Goal: Task Accomplishment & Management: Use online tool/utility

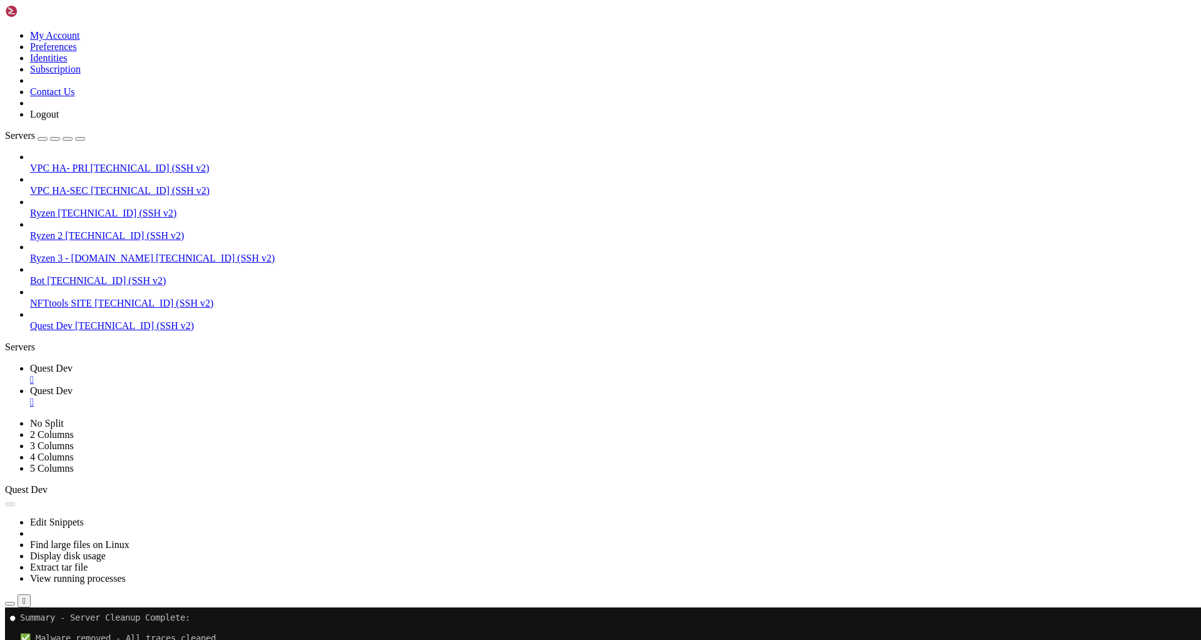
scroll to position [9, 0]
click at [55, 639] on button "Reconnect" at bounding box center [30, 648] width 50 height 13
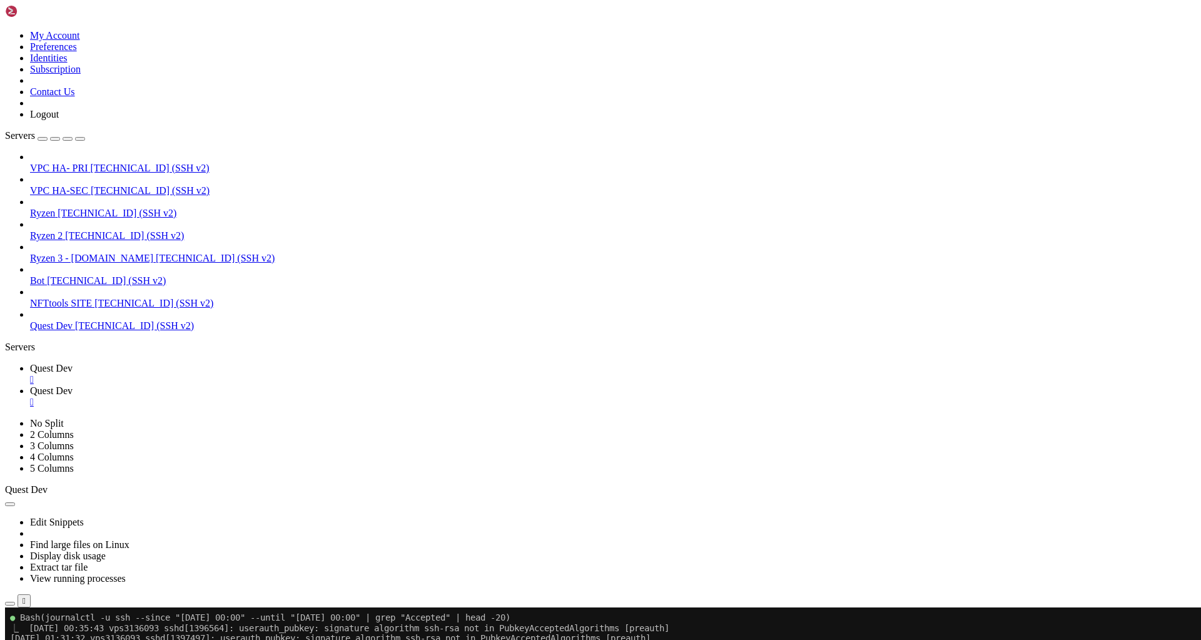
drag, startPoint x: 408, startPoint y: 898, endPoint x: 9, endPoint y: 784, distance: 415.0
copy div "COMPROMISED LOGINS ([DATE]): 1. 05:03 UTC - myuser from [TECHNICAL_ID] ([GEOGRA…"
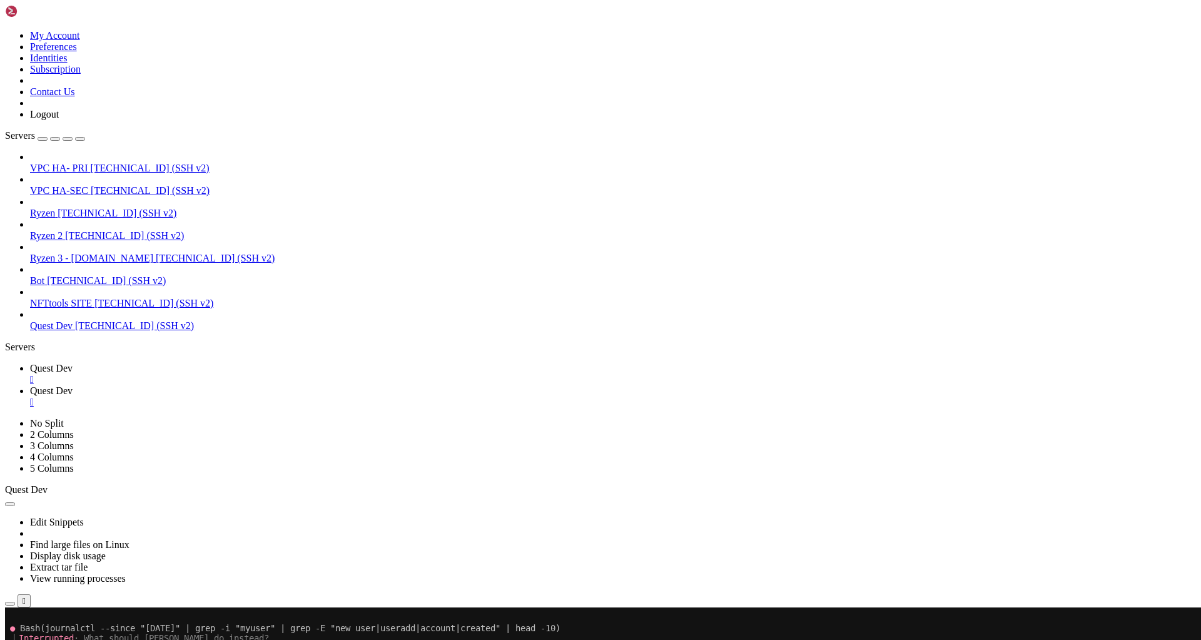
scroll to position [17680, 0]
drag, startPoint x: 20, startPoint y: 842, endPoint x: 488, endPoint y: 1044, distance: 510.1
copy div "The myuser account was created on [DATE] around 10:26-10:27 UTC by root: [DATE]…"
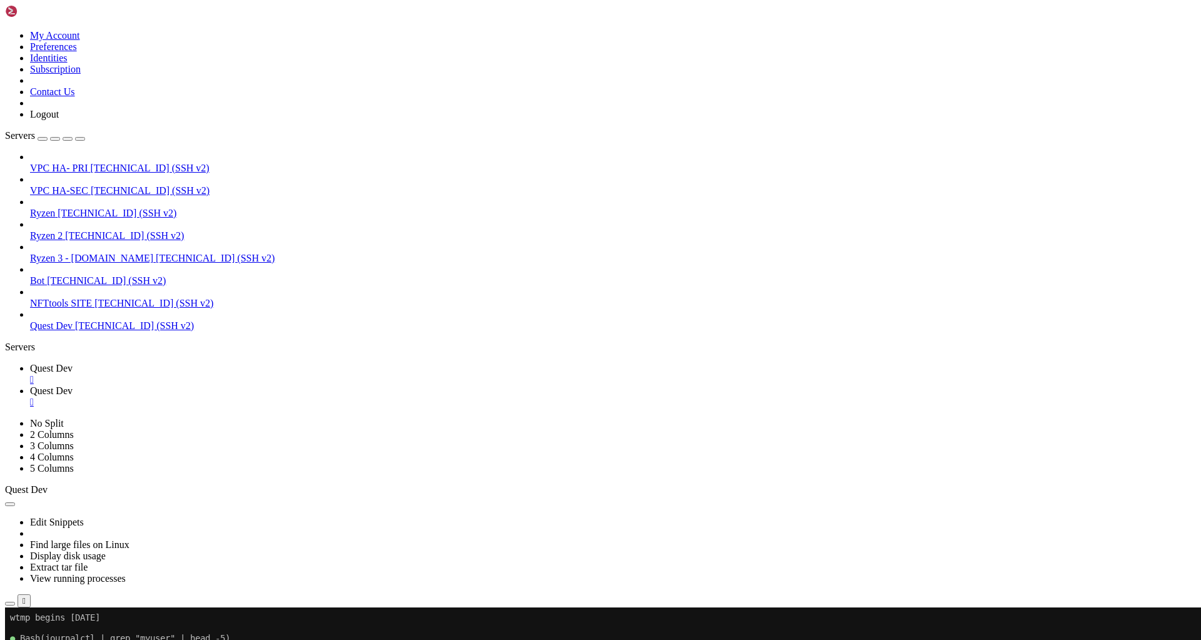
click at [43, 139] on div "button" at bounding box center [43, 139] width 0 height 0
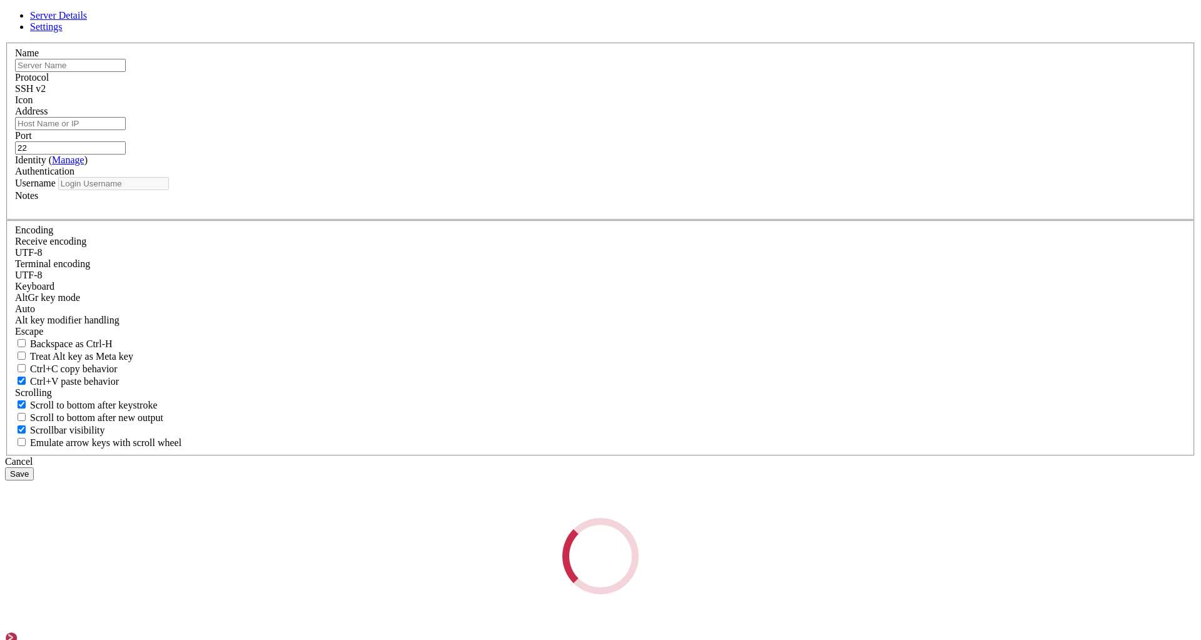
type input "[EMAIL_ADDRESS][DOMAIN_NAME]"
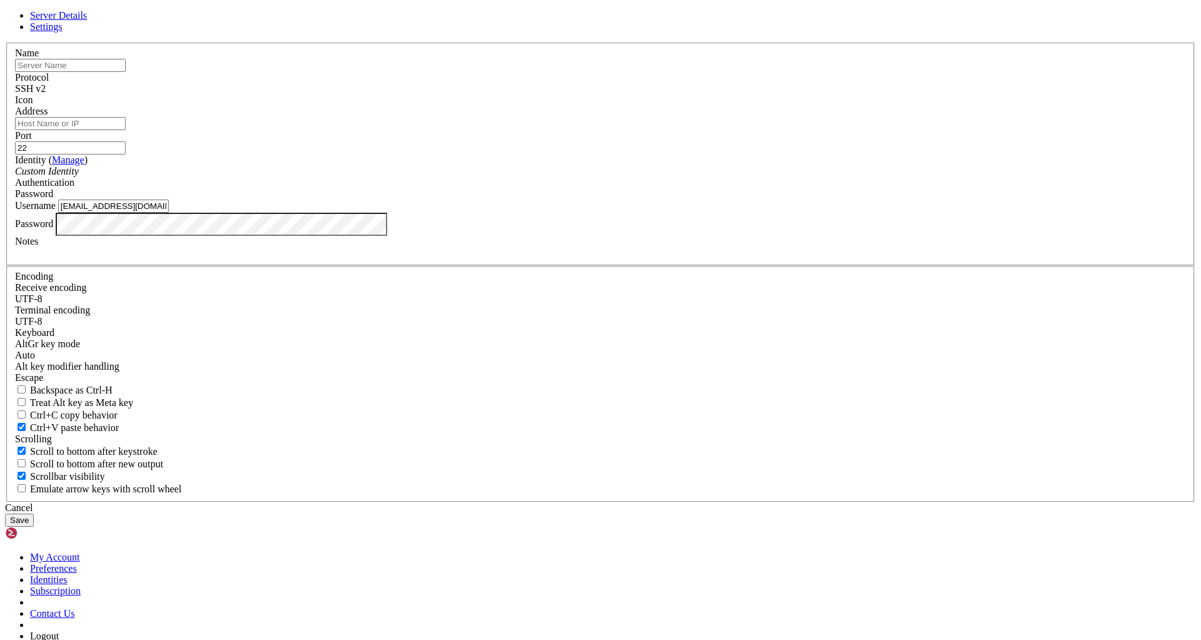
click at [126, 130] on input "Address" at bounding box center [70, 123] width 111 height 13
paste input "[TECHNICAL_ID]"
type input "[TECHNICAL_ID]"
click at [169, 213] on input "[EMAIL_ADDRESS][DOMAIN_NAME]" at bounding box center [113, 205] width 111 height 13
type input "root"
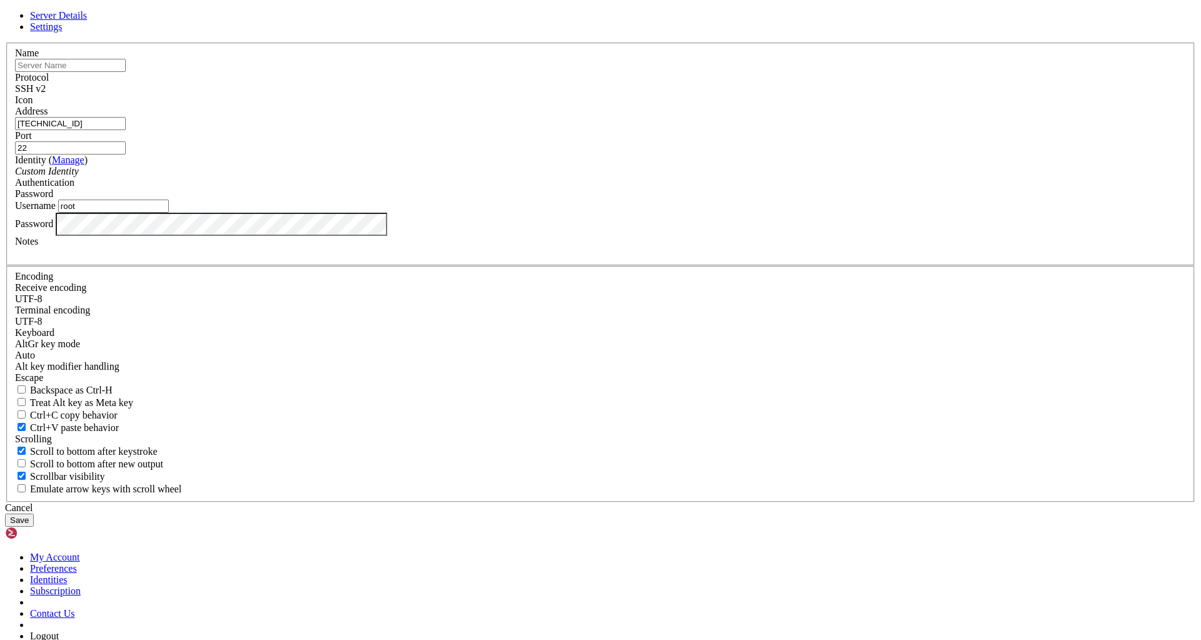
click at [126, 72] on input "text" at bounding box center [70, 65] width 111 height 13
type input "OS Quests Prod"
click at [34, 513] on button "Save" at bounding box center [19, 519] width 29 height 13
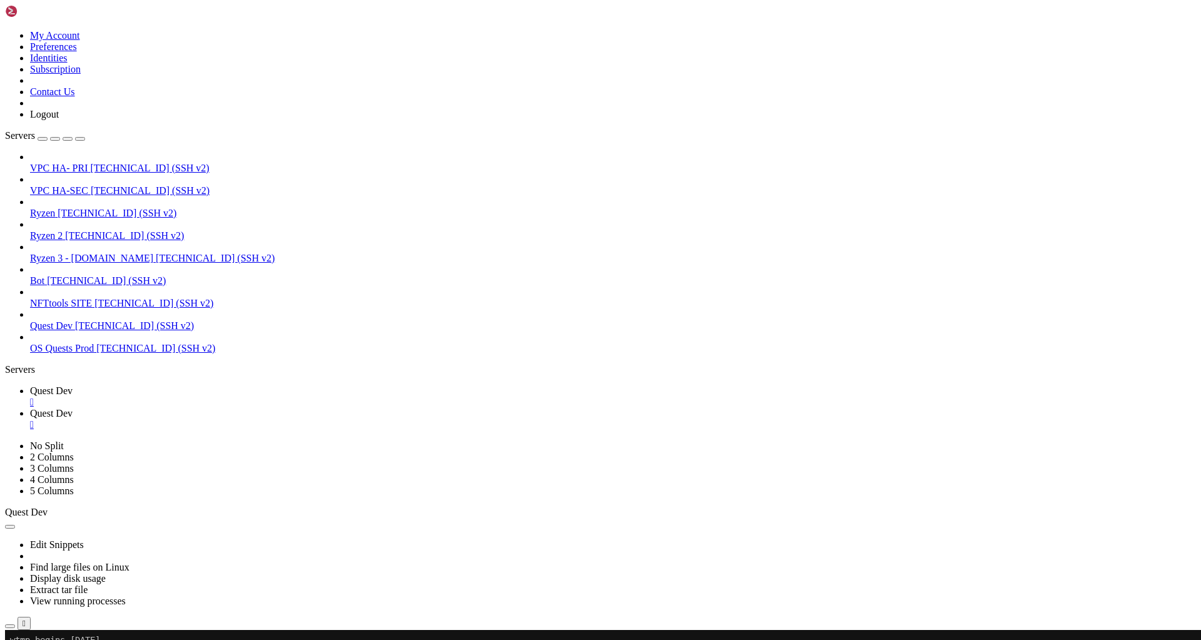
click at [96, 343] on span "[TECHNICAL_ID] (SSH v2)" at bounding box center [155, 348] width 119 height 11
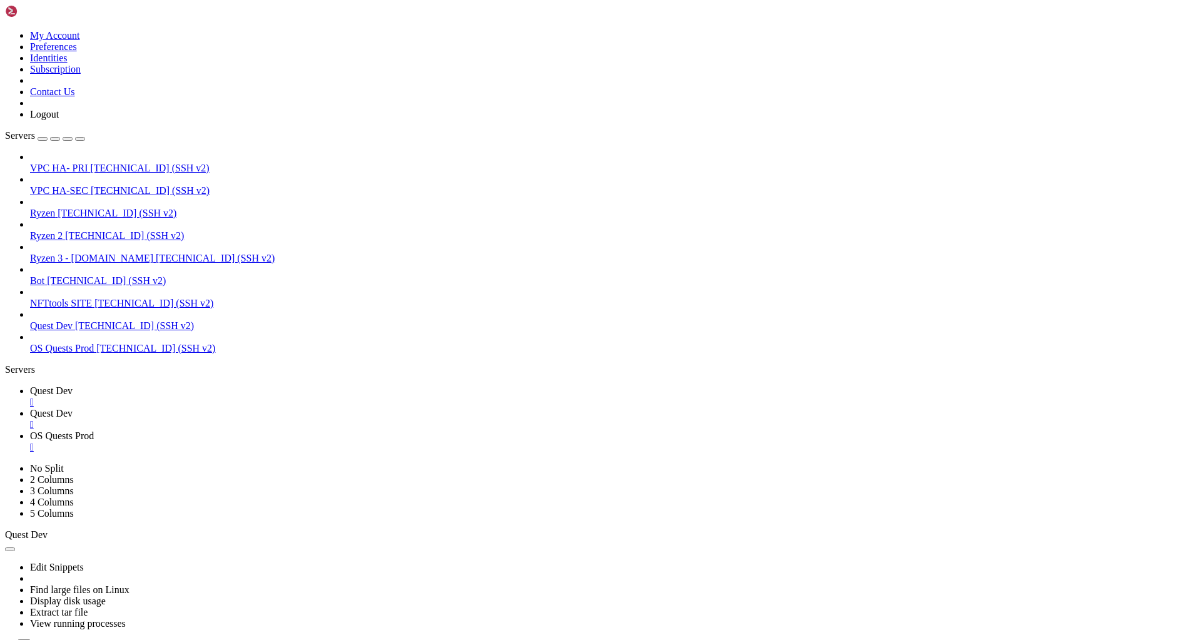
scroll to position [0, 0]
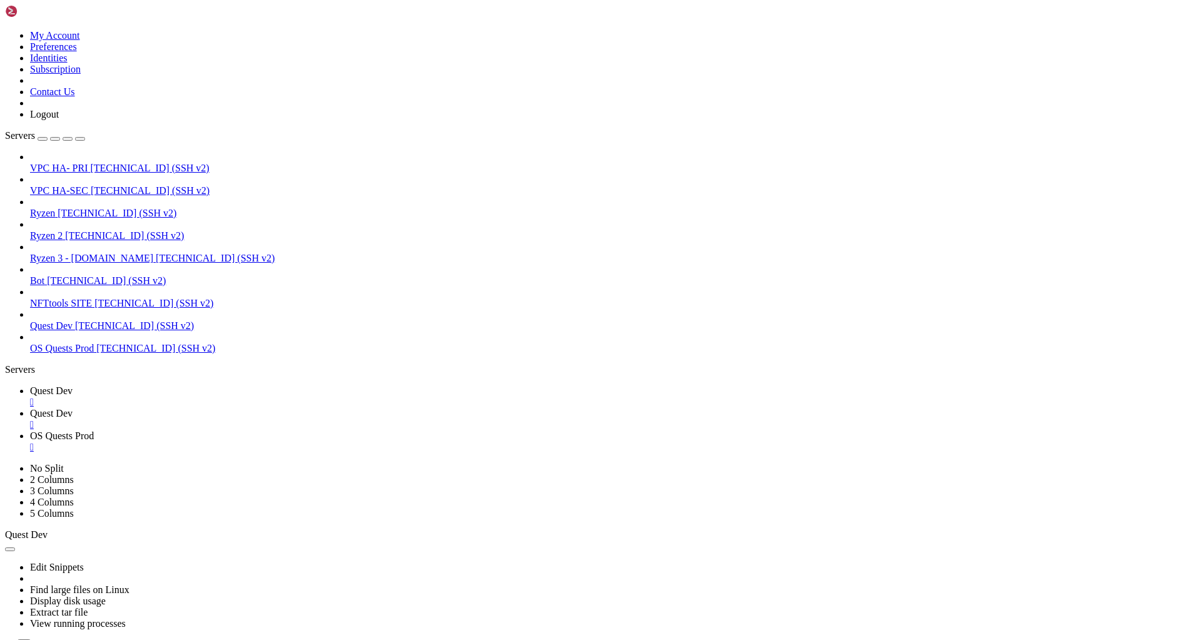
drag, startPoint x: 984, startPoint y: 1200, endPoint x: 13, endPoint y: 1182, distance: 970.7
copy div "https://[PERSON_NAME].ai/oauth/authorize?code=true&client_id=9d1c250a-e61b-44d9…"
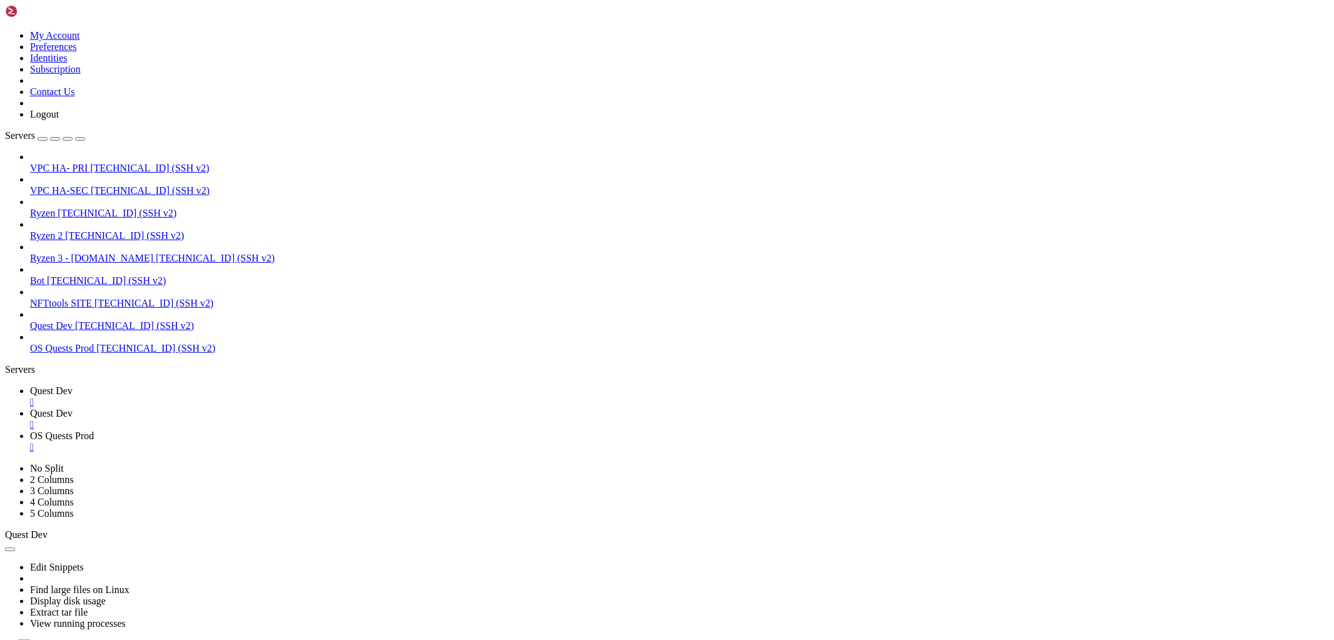
scroll to position [728, 0]
